Goal: Task Accomplishment & Management: Complete application form

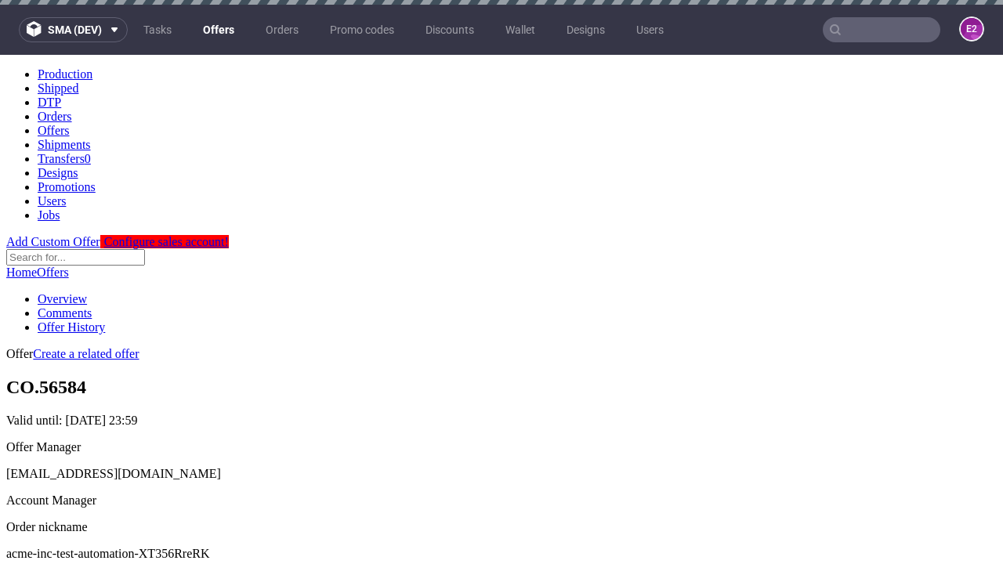
scroll to position [5, 0]
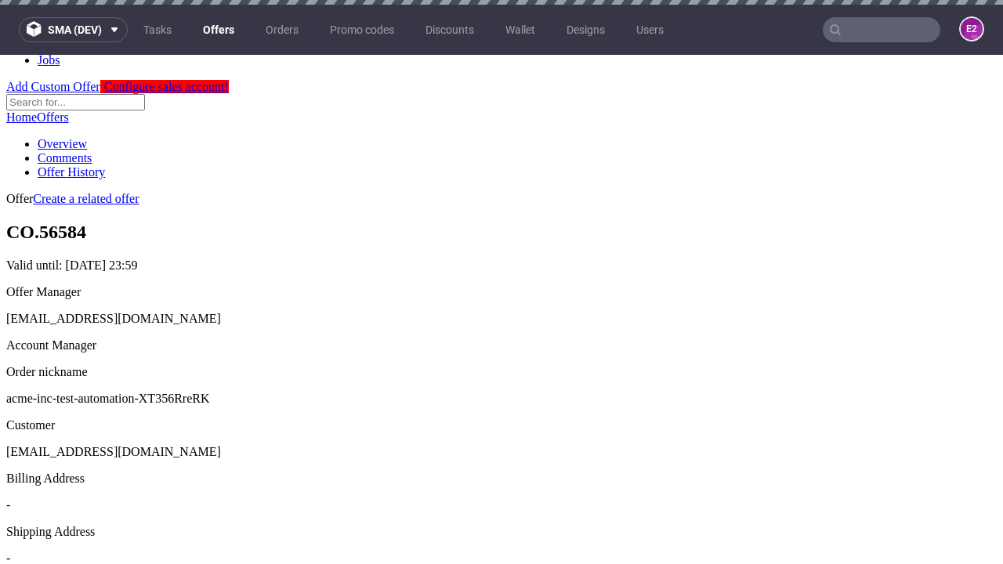
scroll to position [5, 0]
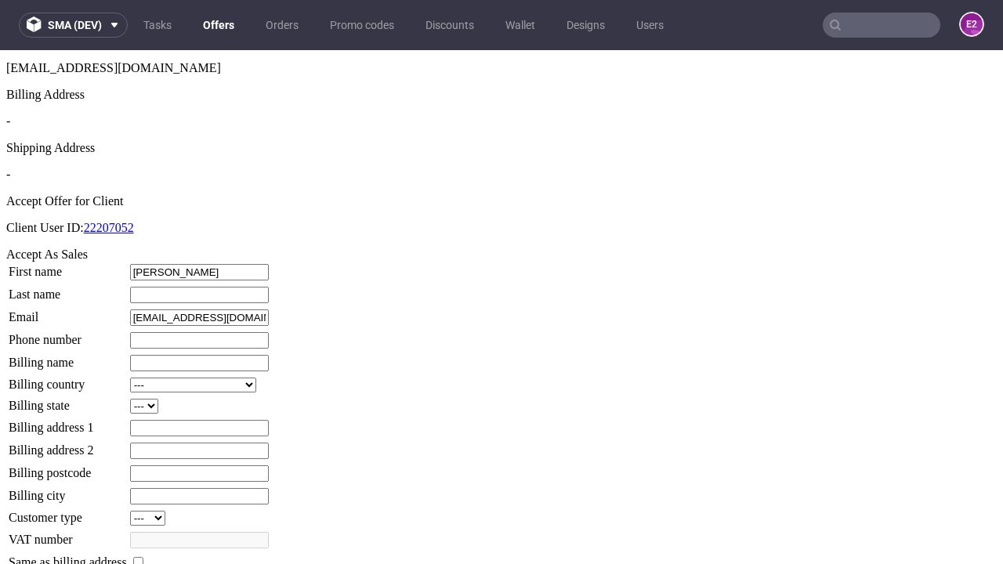
type input "[PERSON_NAME]"
type input "1509813888"
type input "[PERSON_NAME]"
select select "13"
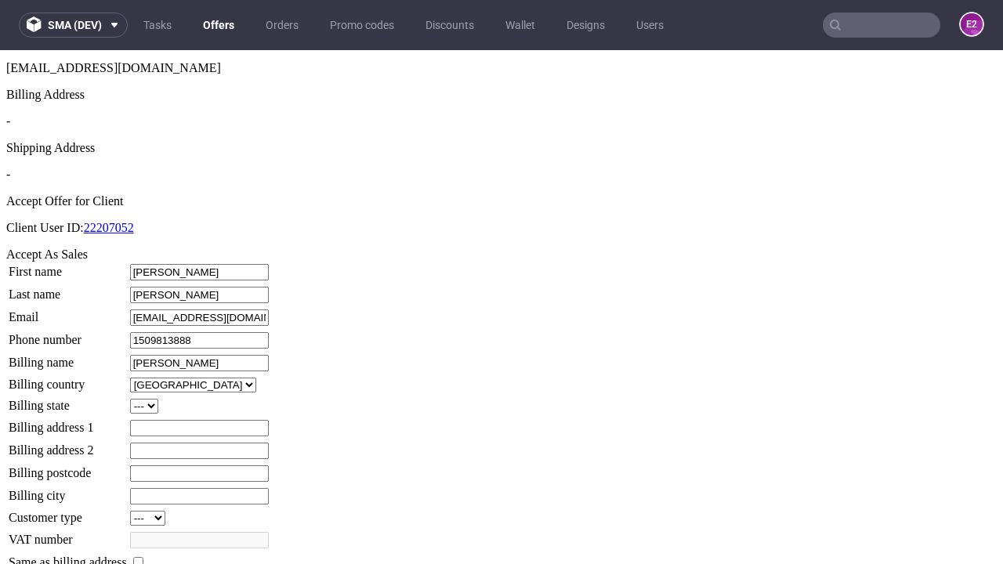
type input "[PERSON_NAME]"
select select "132"
type input "8 School Close"
type input "HV19 4XI"
type input "[GEOGRAPHIC_DATA][PERSON_NAME]"
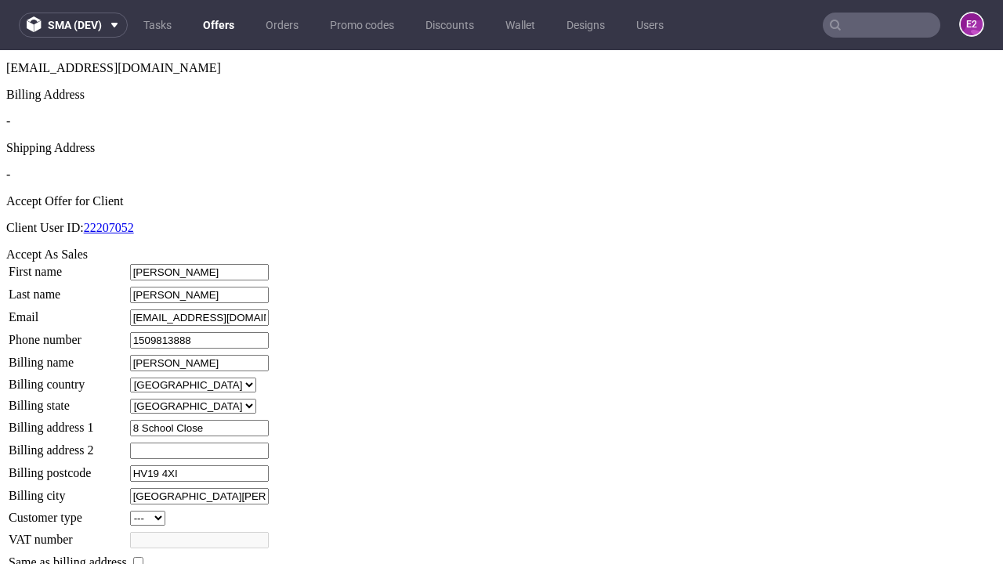
click at [143, 557] on input "checkbox" at bounding box center [138, 562] width 10 height 10
checkbox input "true"
type input "[PERSON_NAME]"
select select "13"
type input "8 School Close"
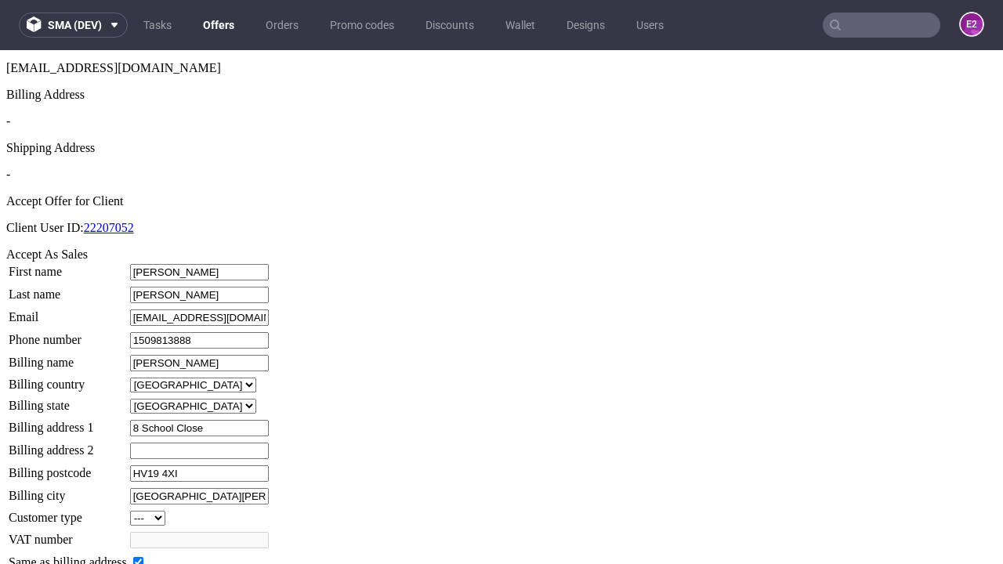
type input "HV19 4XI"
type input "[GEOGRAPHIC_DATA][PERSON_NAME]"
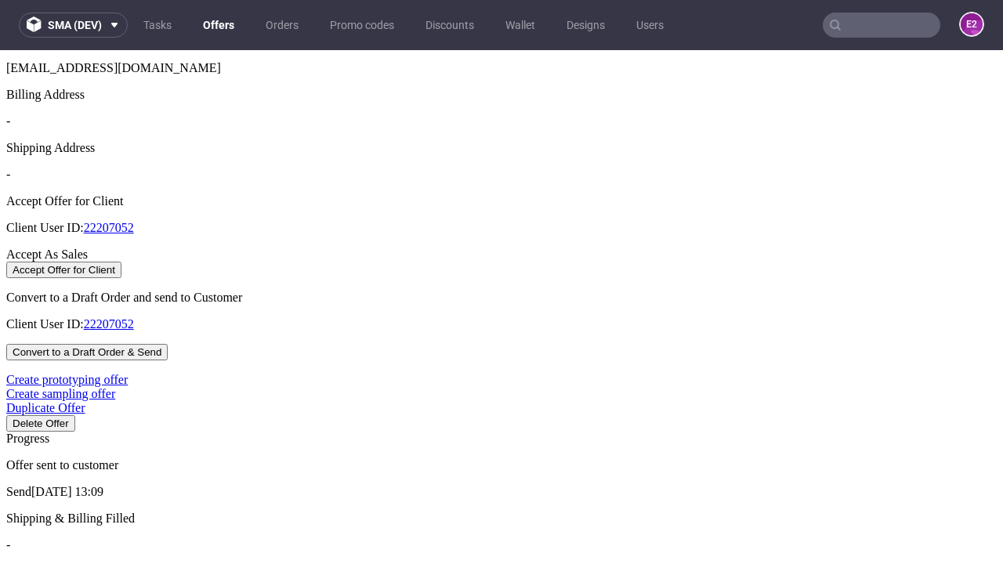
select select "13"
select select "132"
select select "13"
select select "132"
